Goal: Browse casually

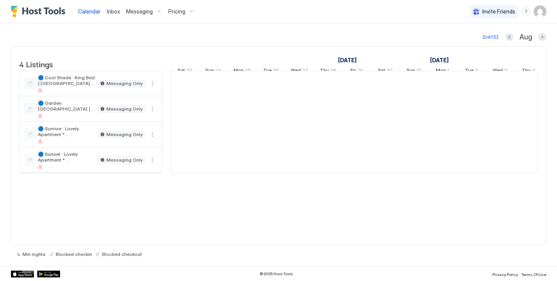
scroll to position [0, 430]
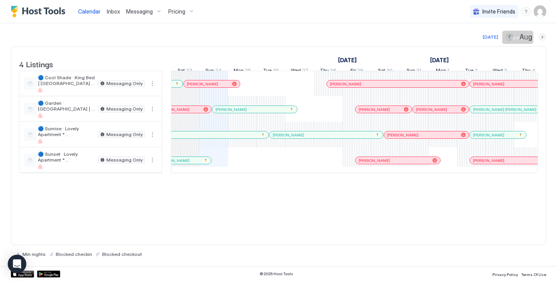
click at [544, 37] on button "Next month" at bounding box center [542, 37] width 8 height 8
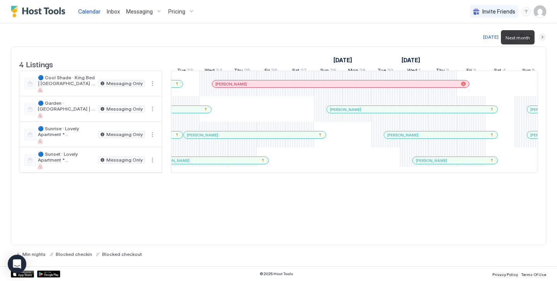
click at [544, 37] on button "Next month" at bounding box center [542, 37] width 8 height 8
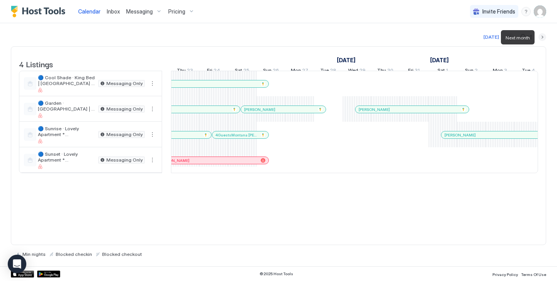
click at [544, 37] on button "Next month" at bounding box center [542, 37] width 8 height 8
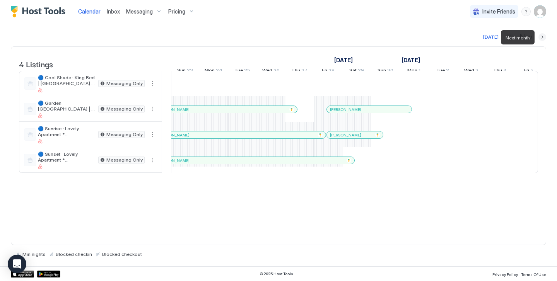
click at [544, 37] on button "Next month" at bounding box center [542, 37] width 8 height 8
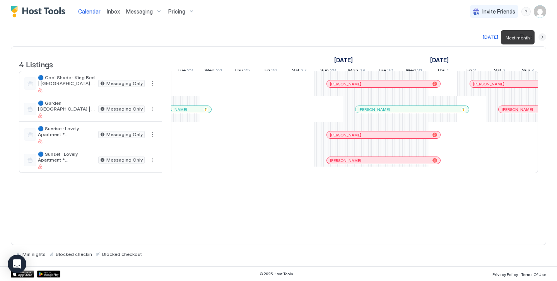
click at [544, 37] on button "Next month" at bounding box center [542, 37] width 8 height 8
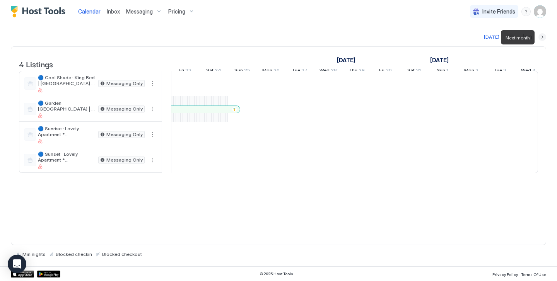
click at [544, 37] on button "Next month" at bounding box center [542, 37] width 8 height 8
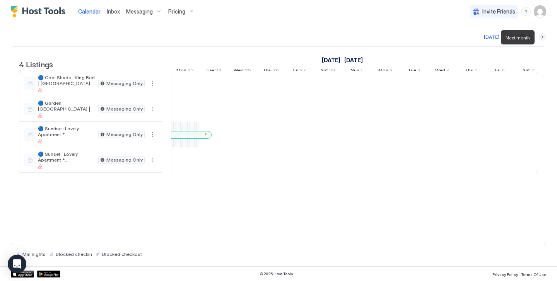
click at [544, 37] on button "Next month" at bounding box center [542, 37] width 8 height 8
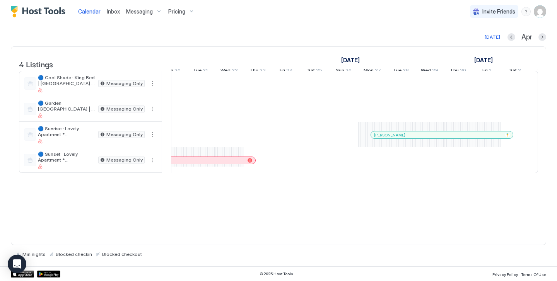
scroll to position [0, 0]
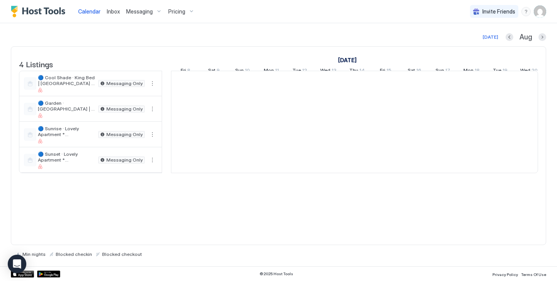
scroll to position [0, 430]
